Goal: Information Seeking & Learning: Learn about a topic

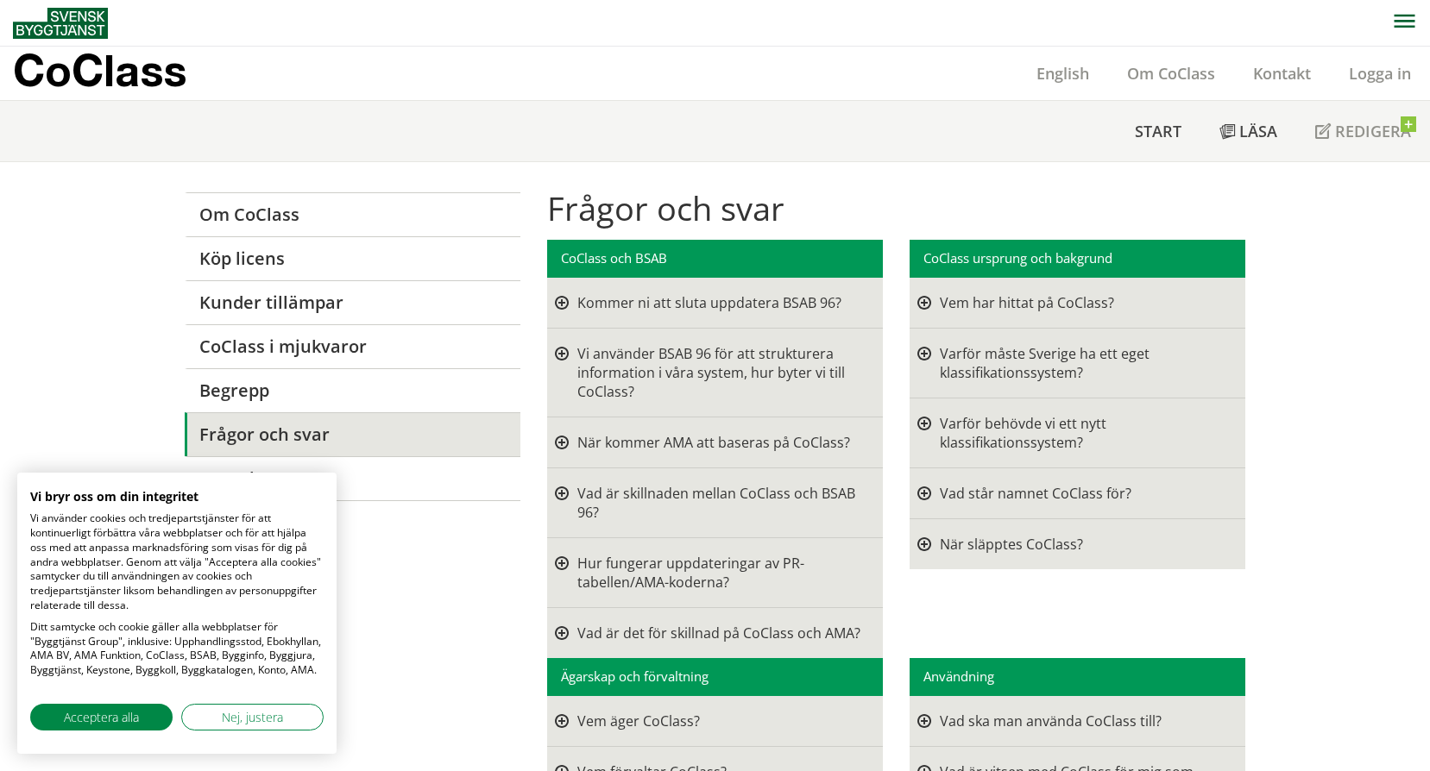
click at [989, 352] on div "Varför måste Sverige ha ett eget klassifikationssystem?" at bounding box center [1083, 363] width 287 height 38
click at [917, 350] on div at bounding box center [924, 363] width 14 height 38
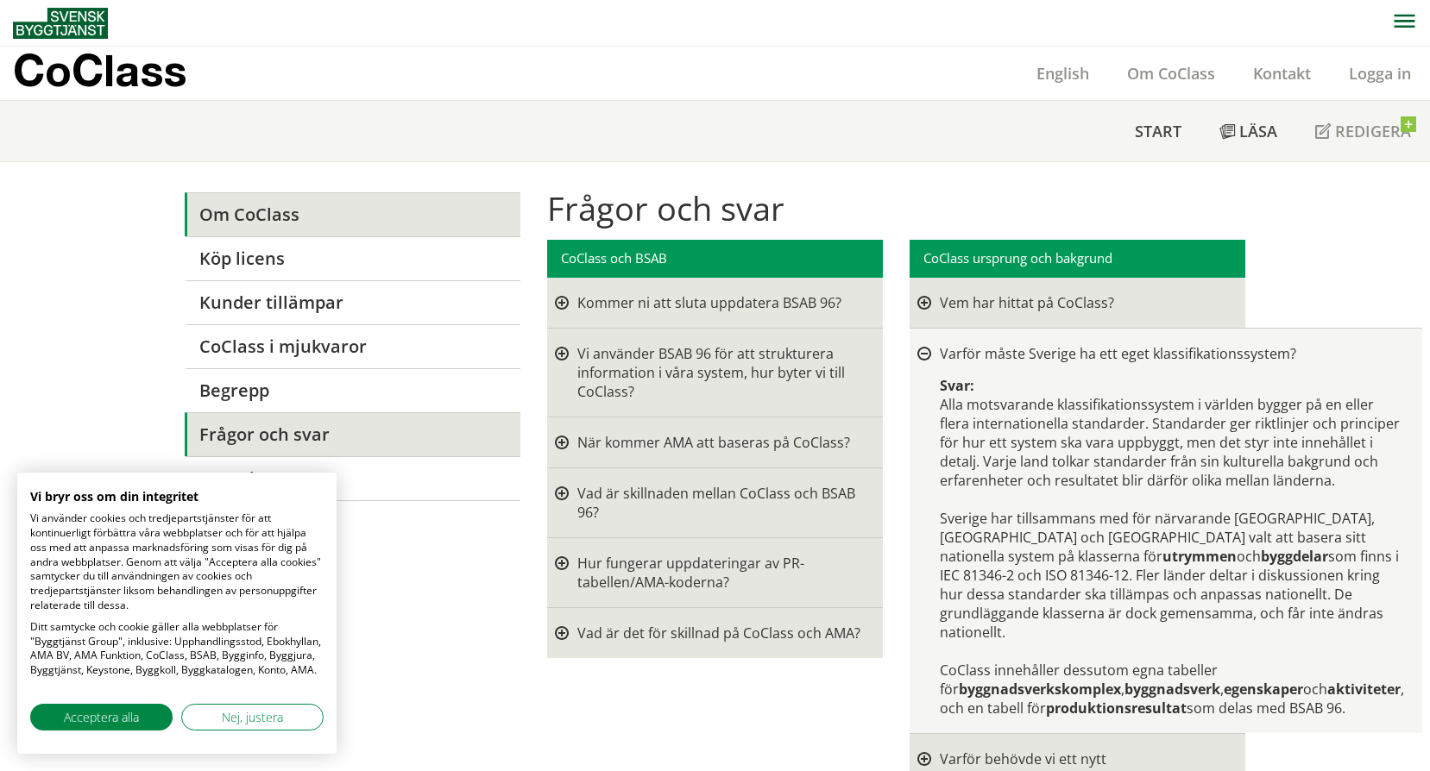
click at [261, 219] on link "Om CoClass" at bounding box center [353, 214] width 336 height 44
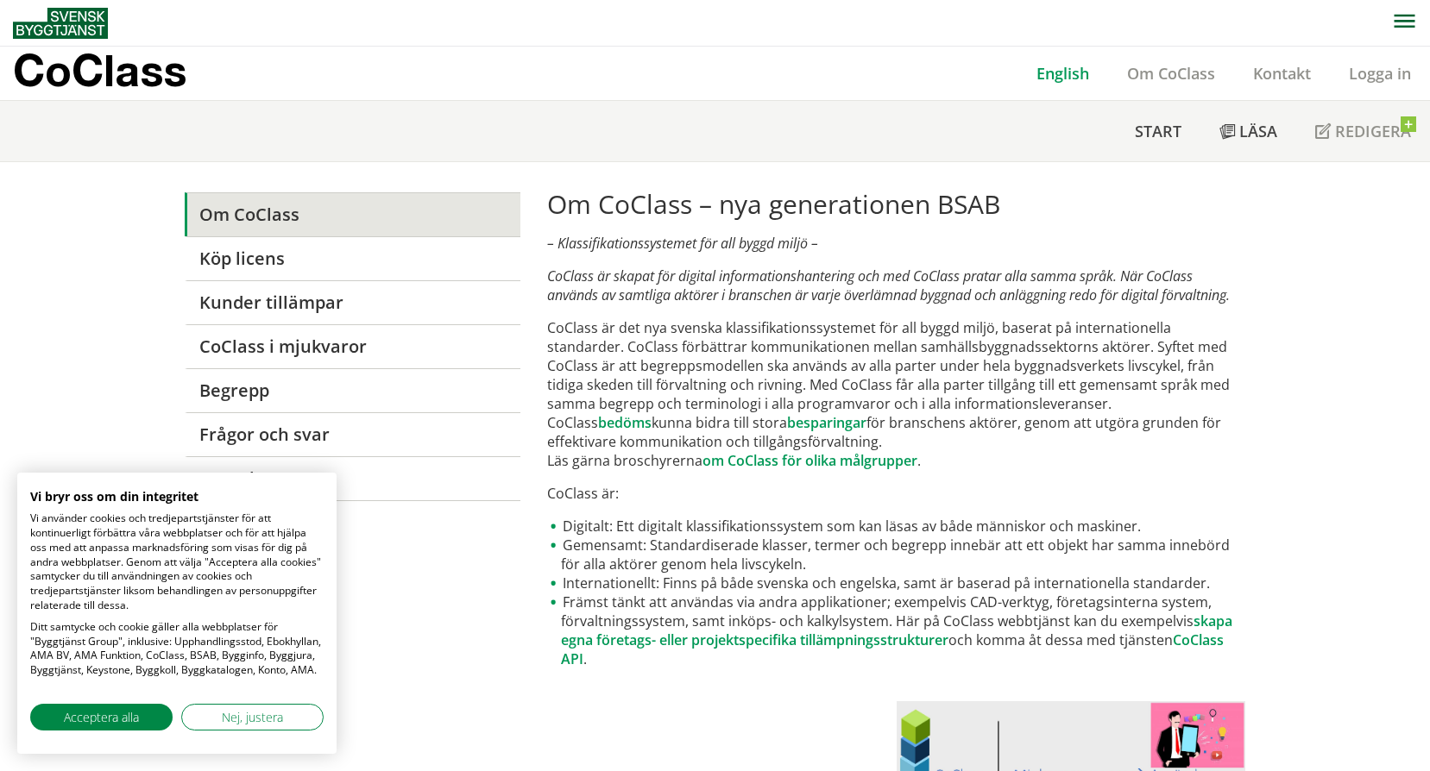
click at [1042, 76] on link "English" at bounding box center [1062, 73] width 91 height 21
click at [1047, 76] on link "English" at bounding box center [1062, 73] width 91 height 21
